Goal: Task Accomplishment & Management: Use online tool/utility

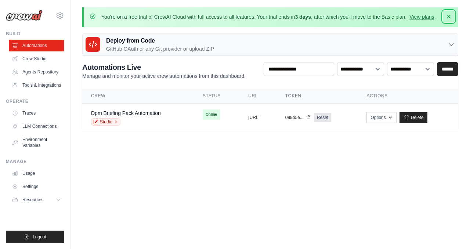
click at [451, 18] on icon "button" at bounding box center [448, 16] width 7 height 7
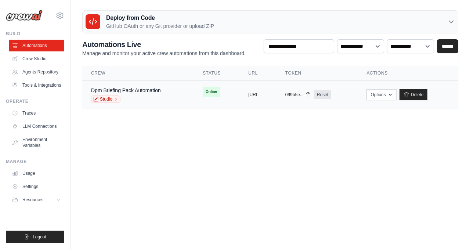
click at [146, 94] on div "Dpm Briefing Pack Automation" at bounding box center [126, 90] width 70 height 7
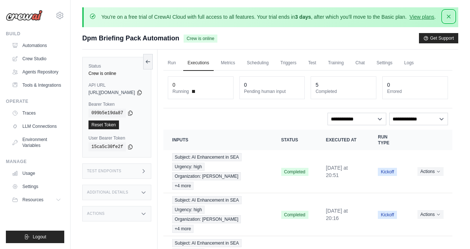
click at [445, 17] on button "Dismiss" at bounding box center [449, 17] width 12 height 12
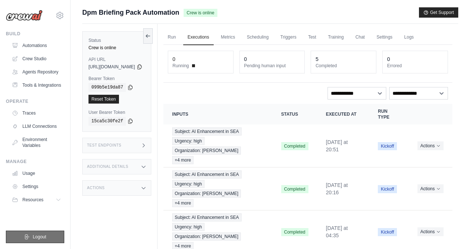
click at [25, 235] on icon "submit" at bounding box center [27, 237] width 6 height 6
click at [49, 235] on button "Logout" at bounding box center [35, 237] width 58 height 12
